Goal: Task Accomplishment & Management: Complete application form

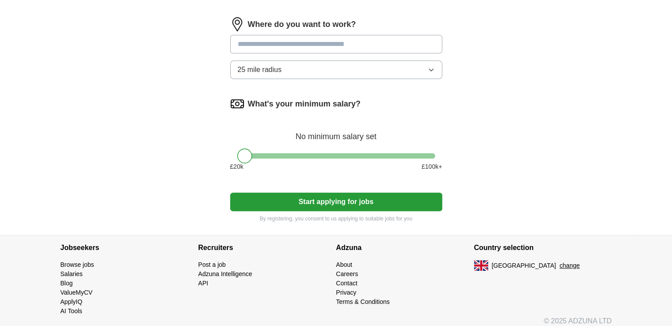
scroll to position [239, 0]
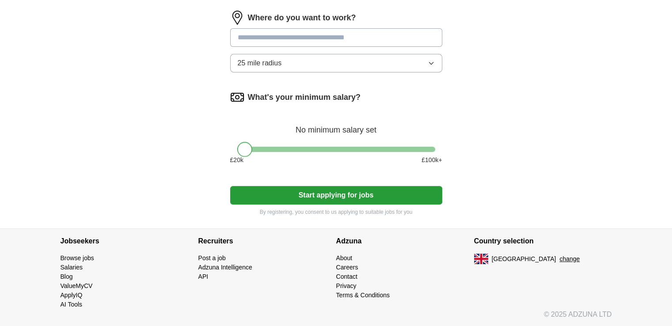
drag, startPoint x: 240, startPoint y: 150, endPoint x: 204, endPoint y: 153, distance: 36.8
click at [204, 153] on div "Let ApplyIQ do the hard work of searching and applying for jobs. Just tell us w…" at bounding box center [336, 32] width 283 height 391
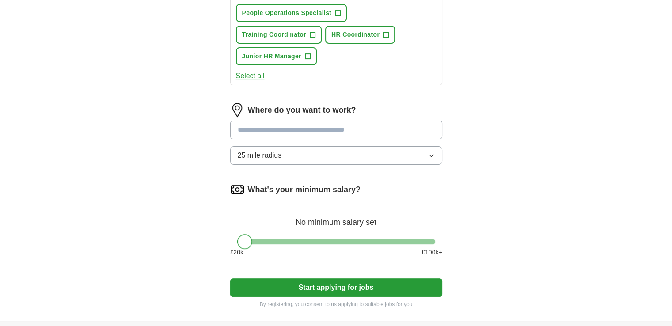
scroll to position [308, 0]
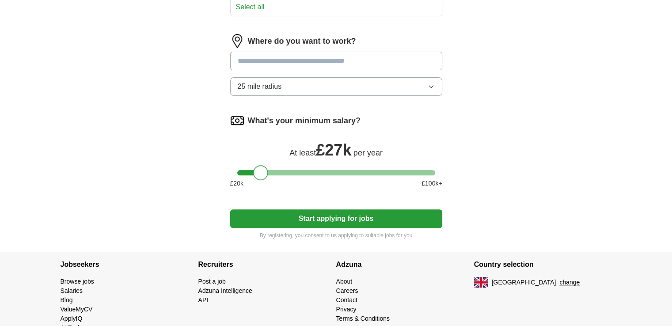
drag, startPoint x: 242, startPoint y: 151, endPoint x: 258, endPoint y: 152, distance: 16.4
click at [258, 165] on div at bounding box center [260, 172] width 15 height 15
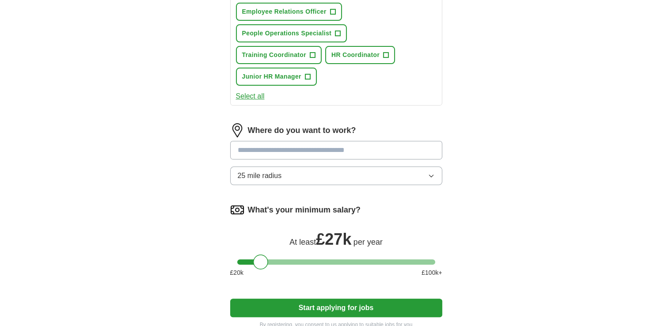
scroll to position [220, 0]
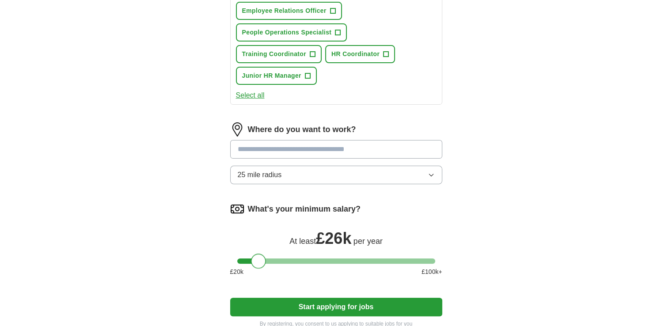
click at [260, 254] on div at bounding box center [258, 261] width 15 height 15
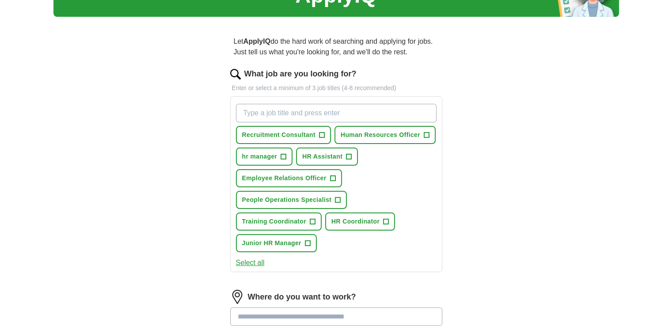
scroll to position [43, 0]
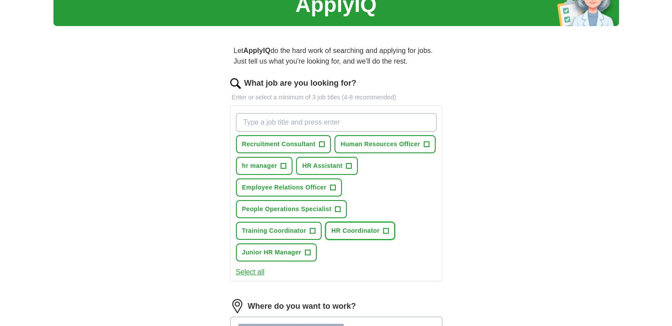
click at [331, 232] on span "HR Coordinator" at bounding box center [355, 230] width 48 height 9
click at [301, 248] on span "Junior HR Manager" at bounding box center [271, 252] width 59 height 9
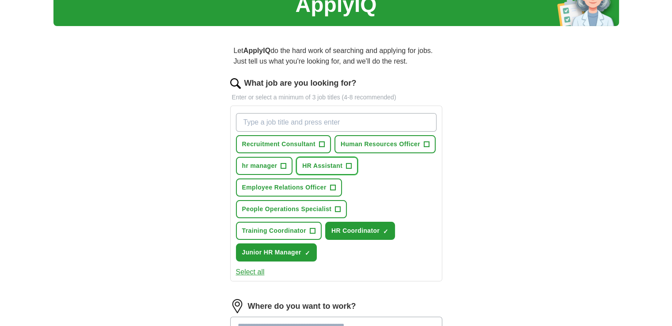
click at [341, 163] on span "HR Assistant" at bounding box center [322, 165] width 40 height 9
click at [410, 140] on span "Human Resources Officer" at bounding box center [381, 144] width 80 height 9
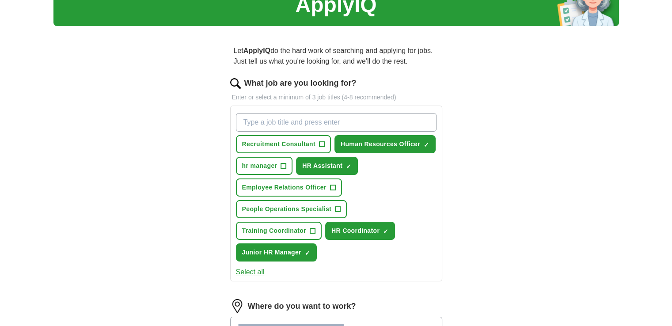
click at [266, 121] on input "What job are you looking for?" at bounding box center [336, 122] width 201 height 19
type input "administrator"
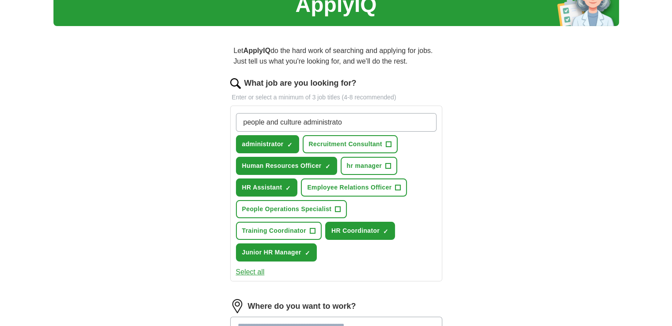
type input "people and culture administrator"
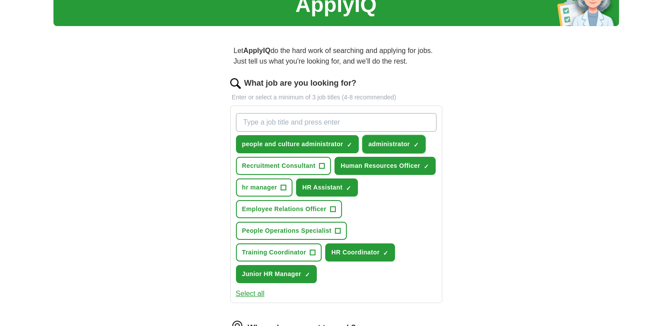
click at [412, 143] on button "administrator ✓ ×" at bounding box center [393, 144] width 63 height 18
click at [415, 141] on span "+" at bounding box center [416, 144] width 5 height 7
click at [0, 0] on span "×" at bounding box center [0, 0] width 0 height 0
click at [348, 121] on input "What job are you looking for?" at bounding box center [336, 122] width 201 height 19
type input "a"
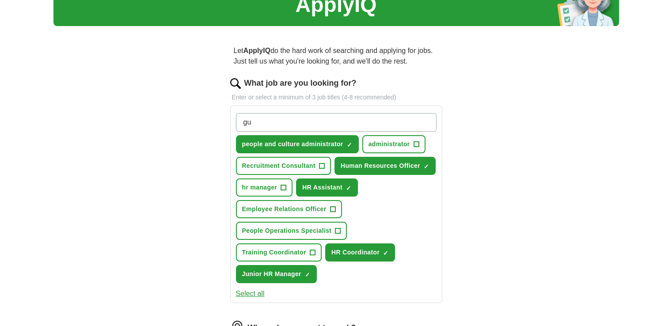
type input "g"
type input "h"
type input "people intern"
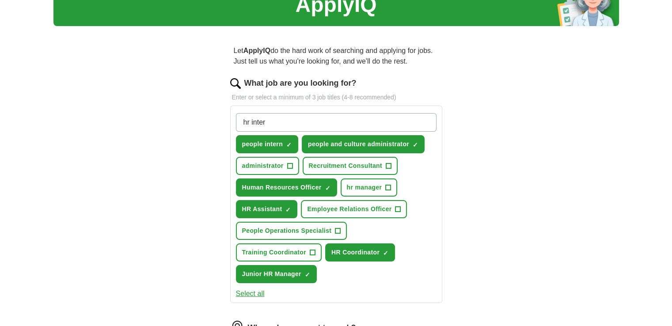
type input "hr intern"
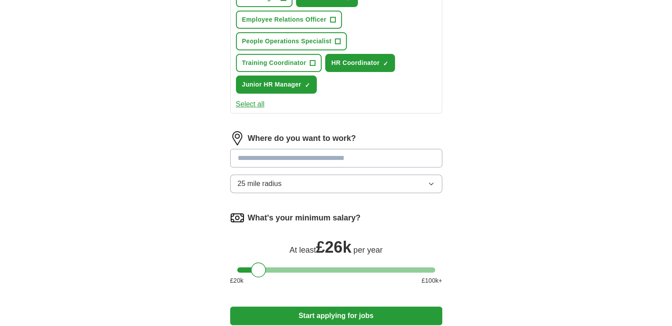
scroll to position [264, 0]
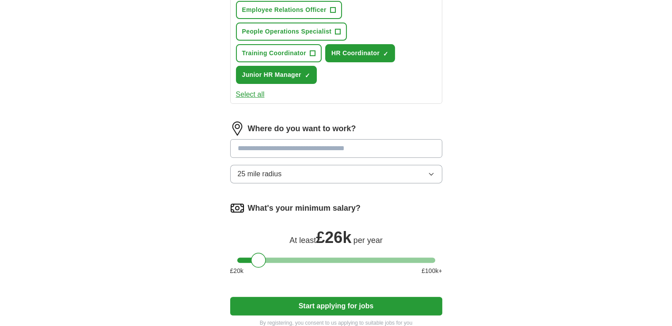
click at [295, 139] on input at bounding box center [336, 148] width 212 height 19
click at [302, 145] on div "Where do you want to work? 25 mile radius" at bounding box center [336, 156] width 212 height 69
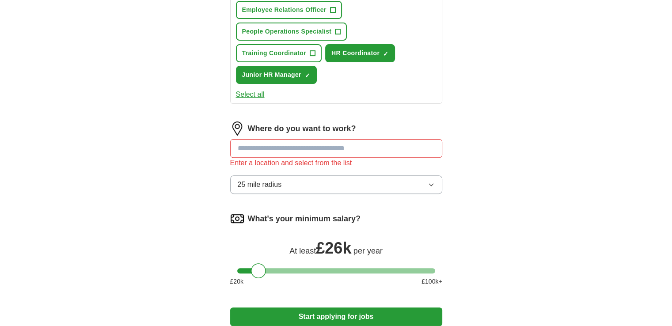
click at [298, 139] on input at bounding box center [336, 148] width 212 height 19
type input "*********"
click at [337, 175] on button "25 mile radius" at bounding box center [336, 184] width 212 height 19
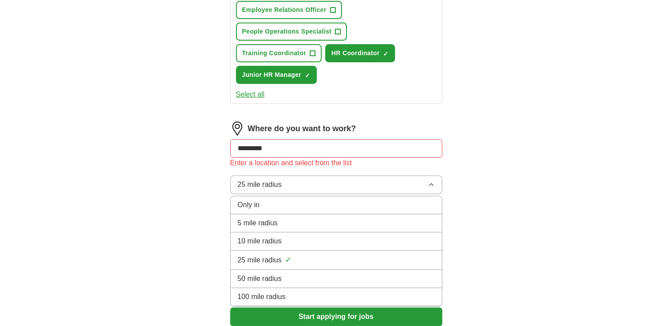
click at [264, 236] on span "10 mile radius" at bounding box center [260, 241] width 44 height 11
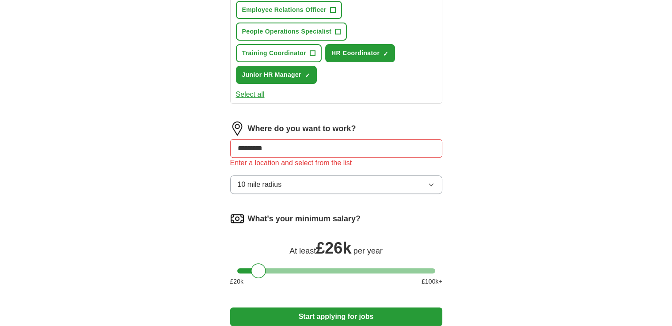
click at [180, 146] on div "ApplyIQ Let ApplyIQ do the hard work of searching and applying for jobs. Just t…" at bounding box center [336, 56] width 566 height 587
click at [297, 158] on div "Enter a location and select from the list" at bounding box center [336, 163] width 212 height 11
click at [297, 139] on input "*********" at bounding box center [336, 148] width 212 height 19
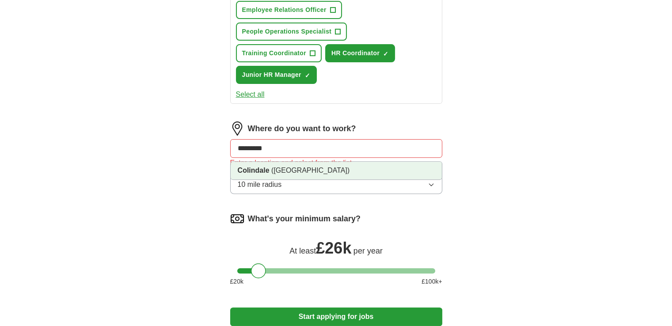
click at [304, 167] on span "([GEOGRAPHIC_DATA])" at bounding box center [310, 171] width 78 height 8
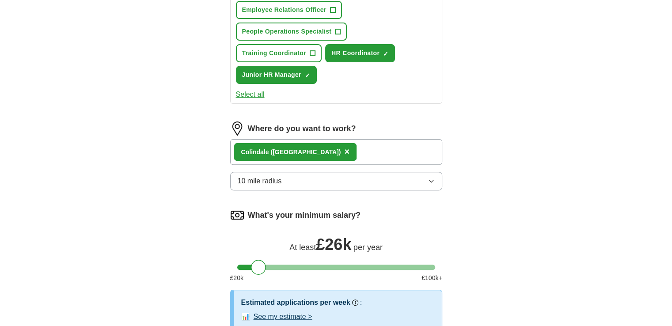
click at [364, 139] on div "[GEOGRAPHIC_DATA] ([GEOGRAPHIC_DATA]) ×" at bounding box center [336, 152] width 212 height 26
click at [361, 139] on div "[GEOGRAPHIC_DATA] ([GEOGRAPHIC_DATA]) ×" at bounding box center [336, 152] width 212 height 26
click at [539, 140] on div "ApplyIQ Let ApplyIQ do the hard work of searching and applying for jobs. Just t…" at bounding box center [336, 75] width 566 height 625
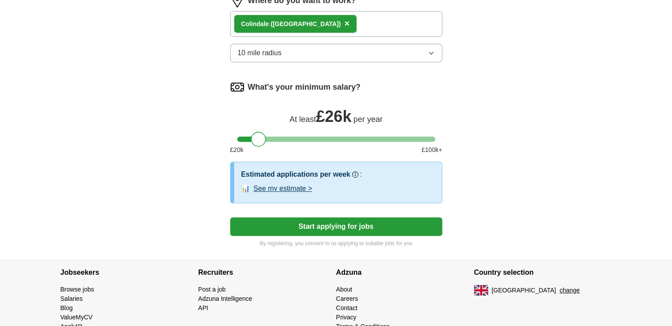
scroll to position [399, 0]
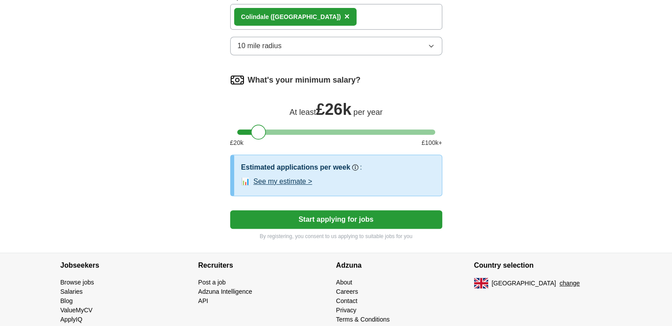
click at [316, 210] on button "Start applying for jobs" at bounding box center [336, 219] width 212 height 19
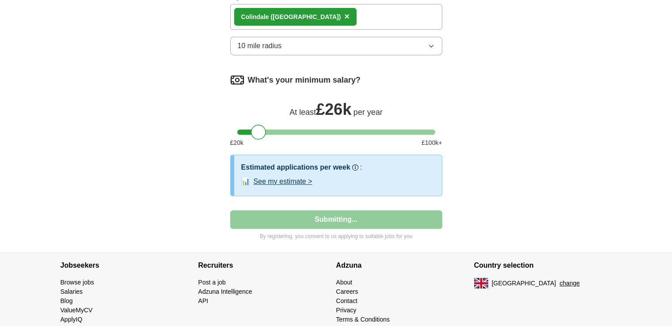
select select "**"
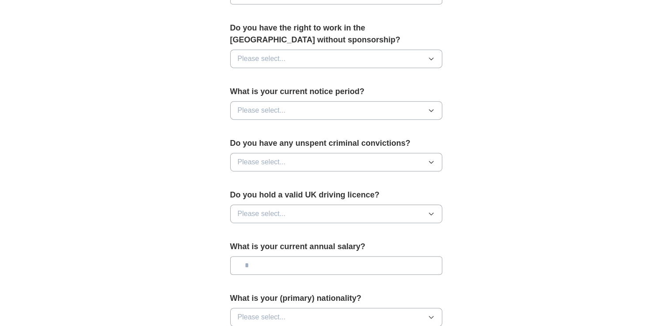
scroll to position [442, 0]
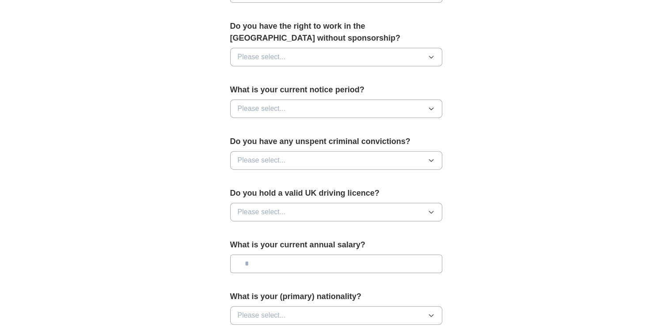
click at [316, 54] on button "Please select..." at bounding box center [336, 57] width 212 height 19
click at [261, 76] on div "Yes" at bounding box center [336, 77] width 197 height 11
click at [299, 110] on button "Please select..." at bounding box center [336, 108] width 212 height 19
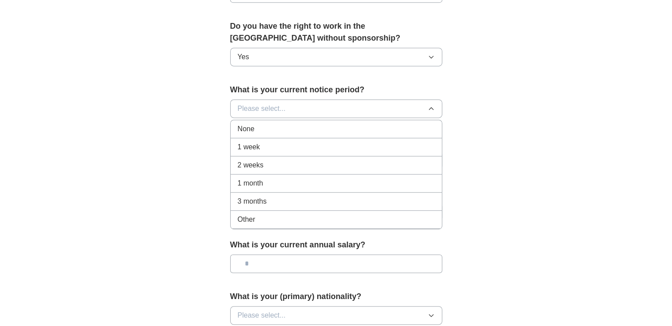
click at [276, 124] on div "None" at bounding box center [336, 129] width 197 height 11
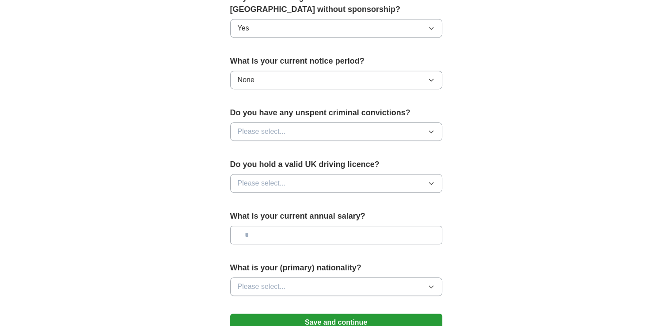
scroll to position [486, 0]
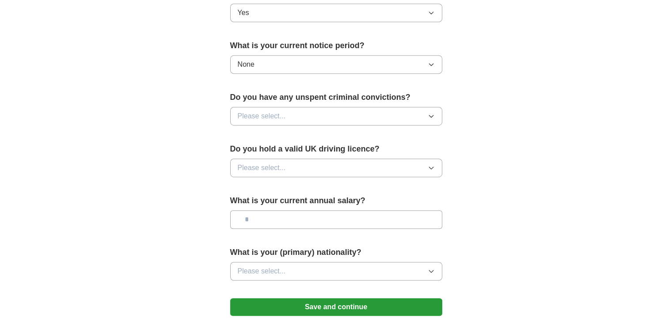
click at [357, 116] on button "Please select..." at bounding box center [336, 116] width 212 height 19
click at [280, 154] on div "No" at bounding box center [336, 154] width 197 height 11
click at [295, 162] on button "Please select..." at bounding box center [336, 168] width 212 height 19
click at [269, 202] on div "No" at bounding box center [336, 206] width 197 height 11
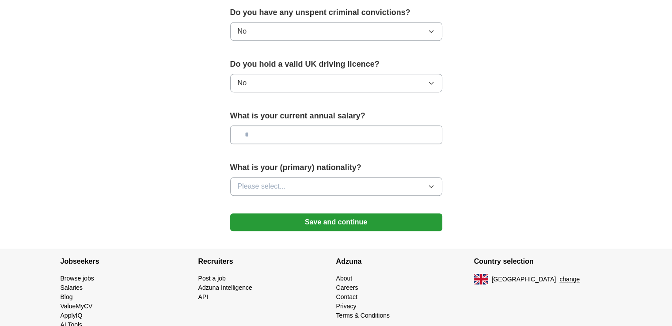
scroll to position [574, 0]
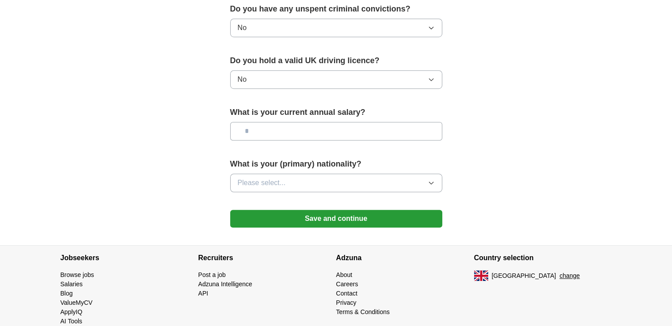
click at [309, 184] on button "Please select..." at bounding box center [336, 183] width 212 height 19
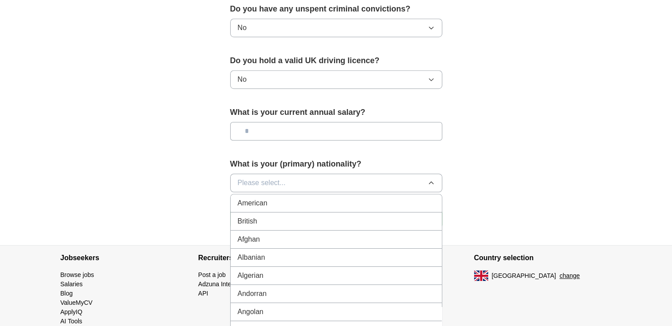
click at [309, 184] on button "Please select..." at bounding box center [336, 183] width 212 height 19
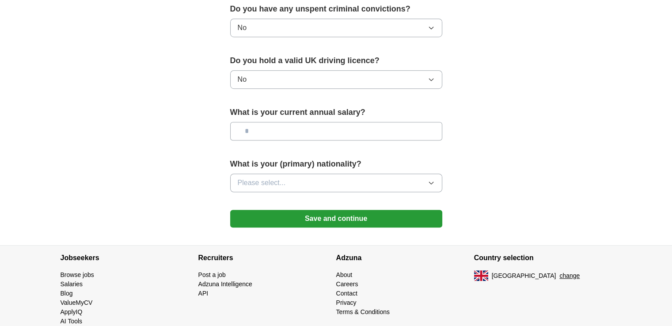
click at [319, 214] on button "Save and continue" at bounding box center [336, 219] width 212 height 18
